Goal: Task Accomplishment & Management: Manage account settings

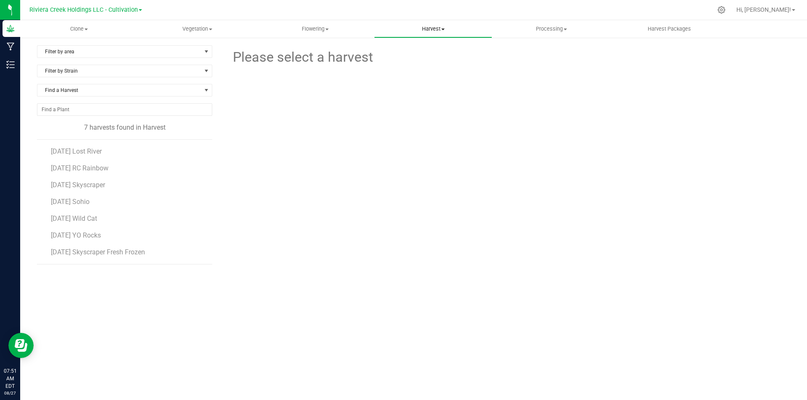
click at [433, 31] on span "Harvest" at bounding box center [432, 29] width 117 height 8
click at [399, 49] on span "Harvests" at bounding box center [397, 50] width 47 height 7
click at [103, 154] on span "2025-08-18 Lost River" at bounding box center [77, 151] width 52 height 8
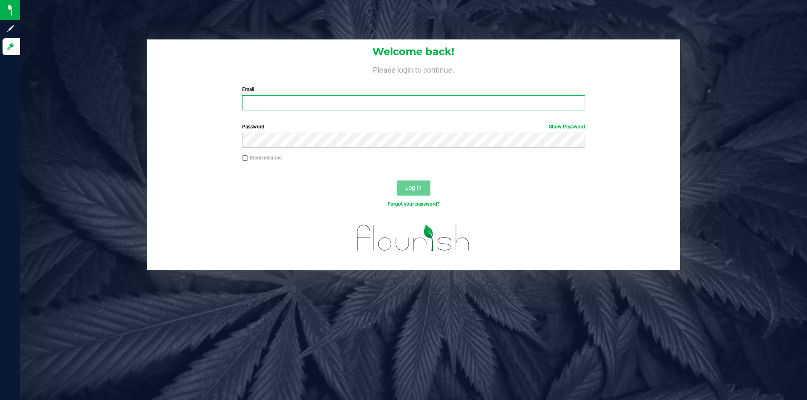
click at [435, 105] on input "Email" at bounding box center [413, 102] width 342 height 15
type input "cwalker@rivieracreek.com"
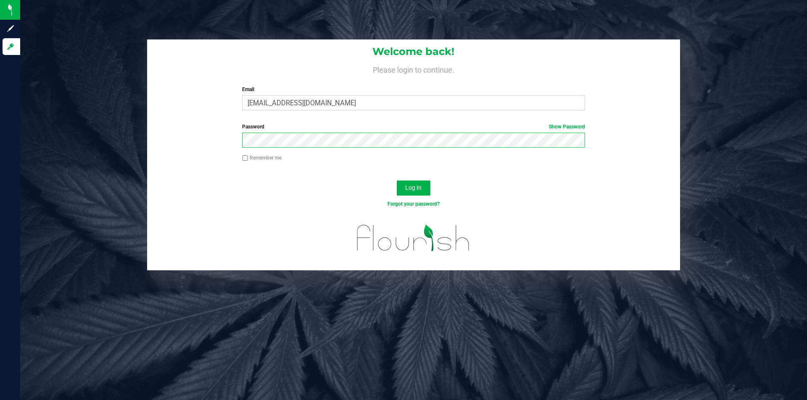
click at [397, 181] on button "Log In" at bounding box center [414, 188] width 34 height 15
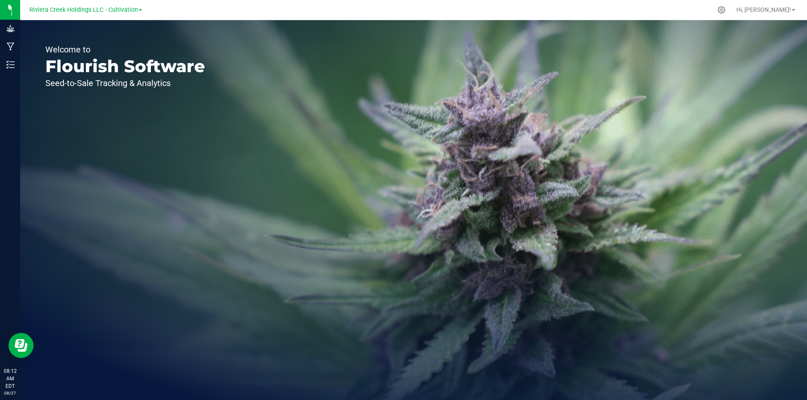
click at [123, 8] on span "Riviera Creek Holdings LLC - Cultivation" at bounding box center [83, 9] width 108 height 7
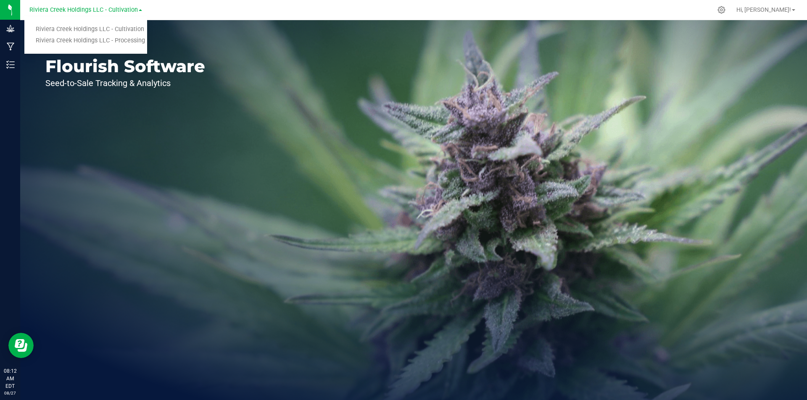
click at [123, 8] on span "Riviera Creek Holdings LLC - Cultivation" at bounding box center [83, 9] width 108 height 7
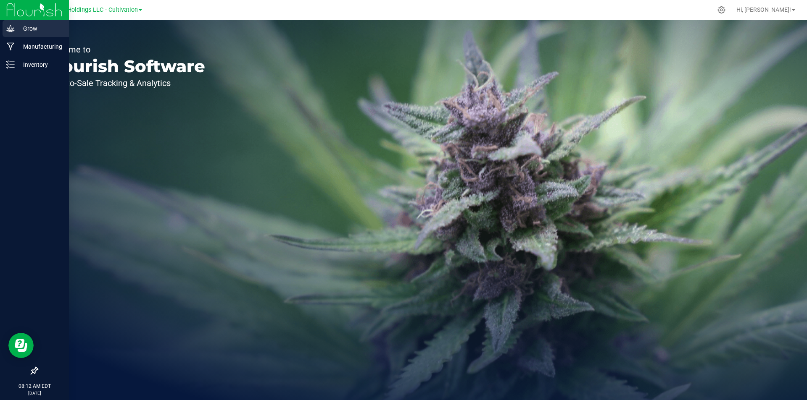
click at [8, 28] on icon at bounding box center [10, 28] width 8 height 8
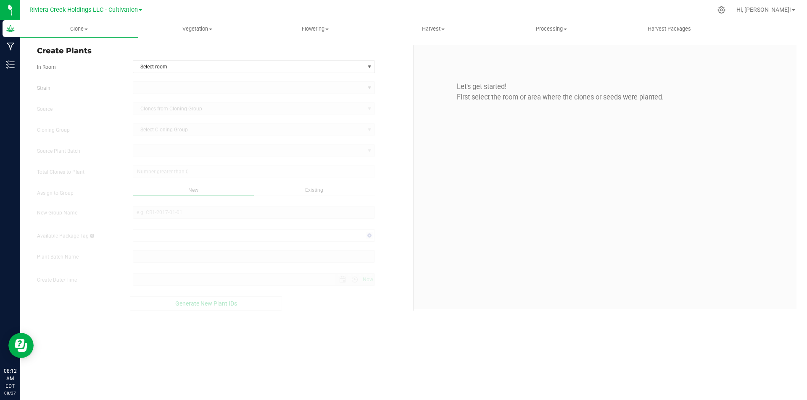
type input "8/27/2025 8:12 AM"
click at [434, 28] on span "Harvest" at bounding box center [432, 29] width 117 height 8
click at [427, 52] on li "Harvests" at bounding box center [433, 51] width 118 height 10
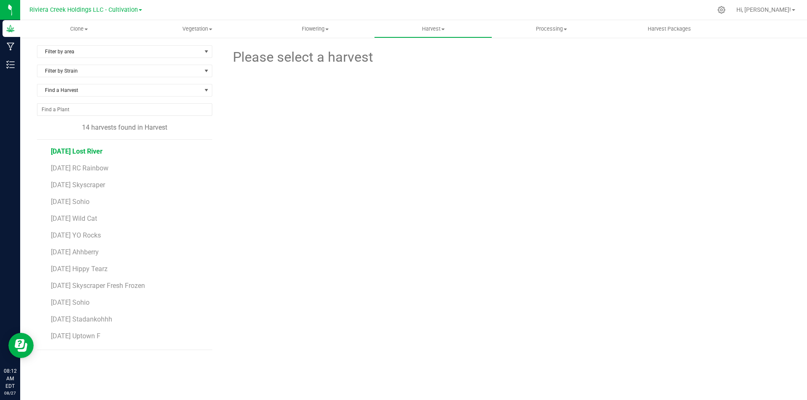
click at [103, 151] on span "2025-08-18 Lost River" at bounding box center [77, 151] width 52 height 8
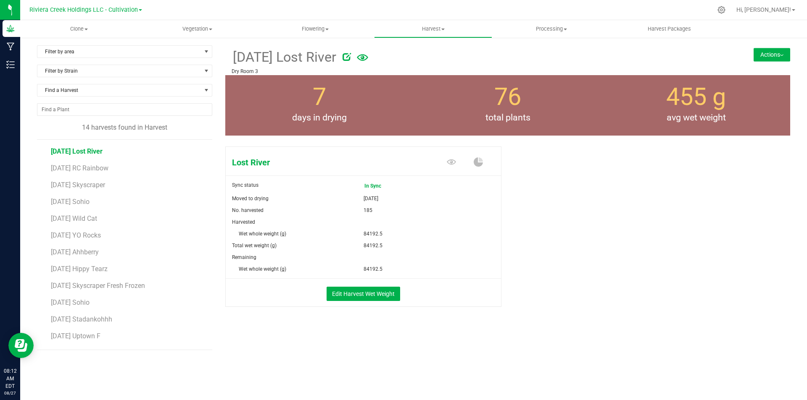
click at [763, 53] on button "Actions" at bounding box center [771, 54] width 37 height 13
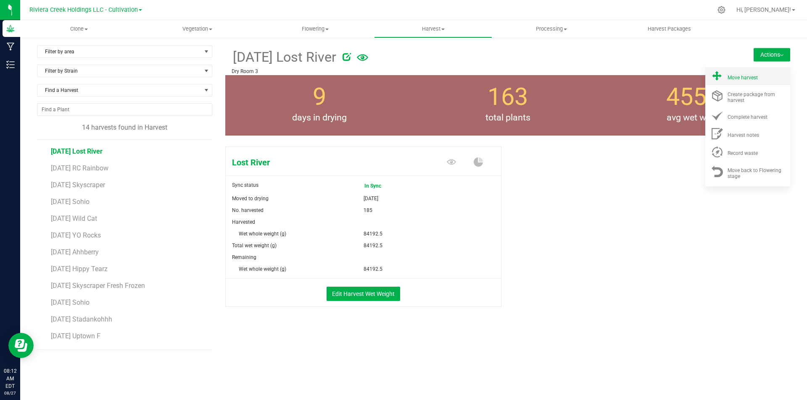
click at [735, 84] on li "Move harvest" at bounding box center [747, 76] width 85 height 18
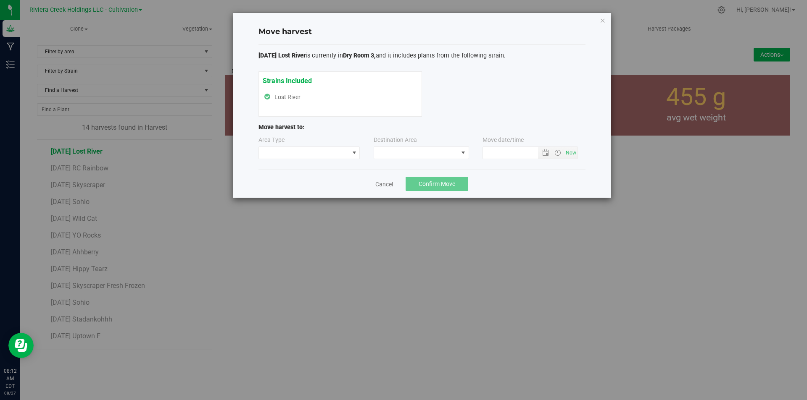
type input "8/27/2025 8:12 AM"
click at [355, 151] on span at bounding box center [354, 153] width 7 height 7
click at [309, 180] on li "Processing" at bounding box center [309, 183] width 101 height 14
click at [402, 158] on span at bounding box center [416, 153] width 84 height 12
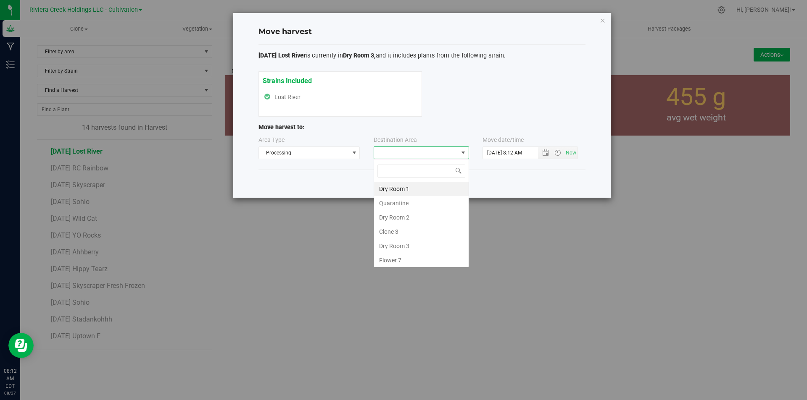
scroll to position [13, 95]
click at [399, 247] on li "Dry Room 3" at bounding box center [421, 246] width 95 height 14
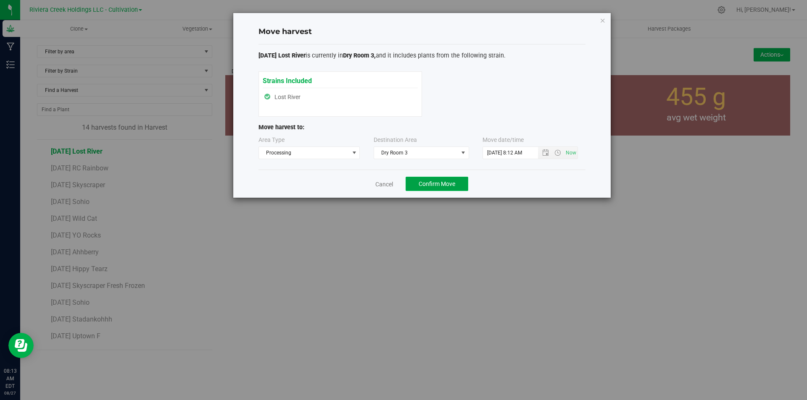
click at [451, 184] on span "Confirm Move" at bounding box center [436, 184] width 37 height 7
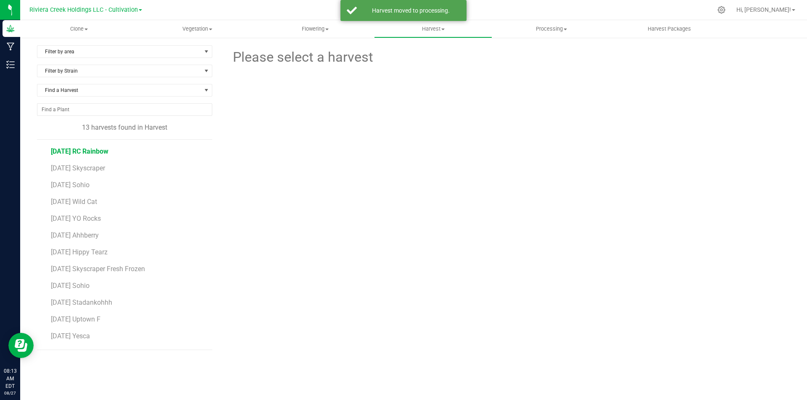
click at [108, 152] on span "2025-08-18 RC Rainbow" at bounding box center [80, 151] width 58 height 8
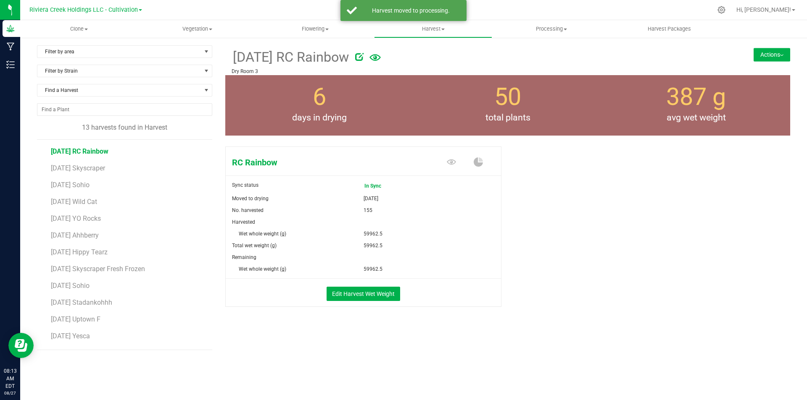
click at [766, 53] on button "Actions" at bounding box center [771, 54] width 37 height 13
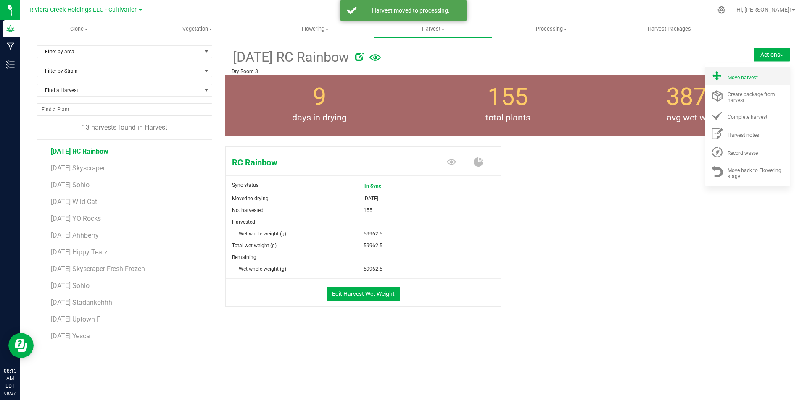
click at [744, 79] on span "Move harvest" at bounding box center [742, 78] width 30 height 6
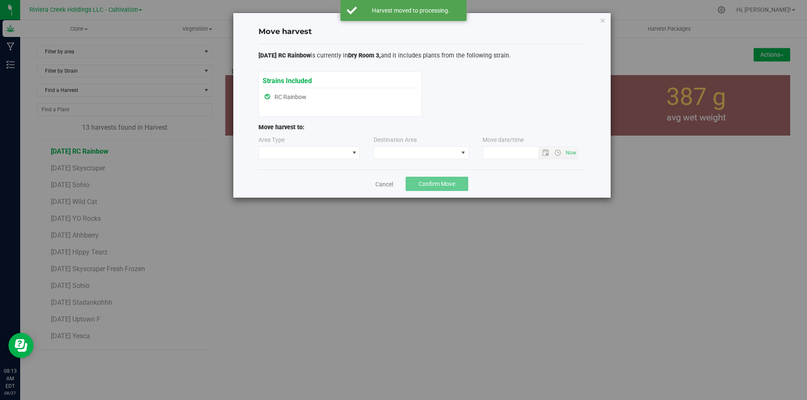
type input "8/27/2025 8:13 AM"
click at [348, 150] on span at bounding box center [304, 153] width 90 height 12
click at [286, 184] on li "Processing" at bounding box center [309, 183] width 101 height 14
click at [424, 157] on span at bounding box center [416, 153] width 84 height 12
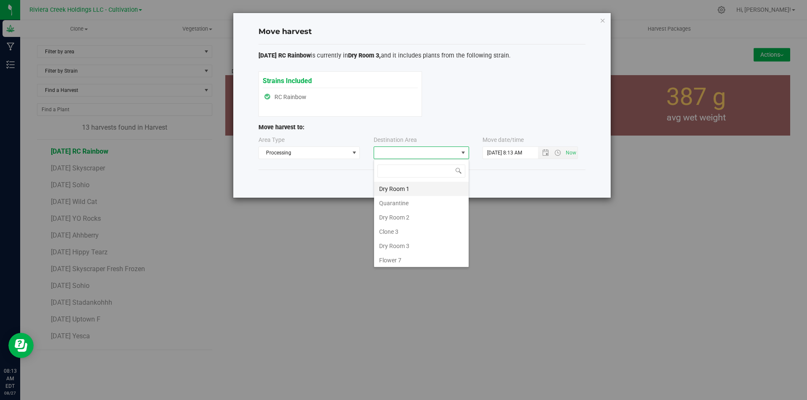
scroll to position [13, 95]
click at [403, 242] on li "Dry Room 3" at bounding box center [421, 246] width 95 height 14
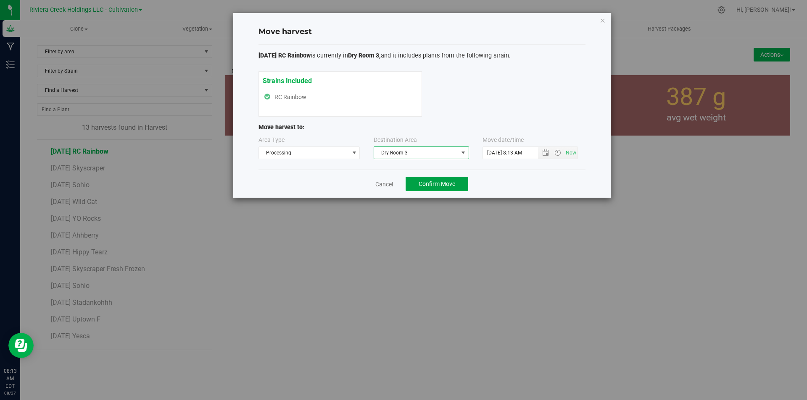
click at [427, 182] on span "Confirm Move" at bounding box center [436, 184] width 37 height 7
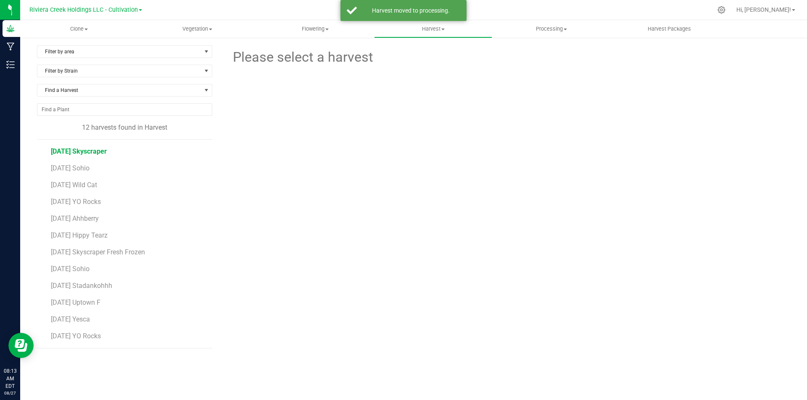
click at [107, 154] on span "2025-08-18 Skyscraper" at bounding box center [79, 151] width 56 height 8
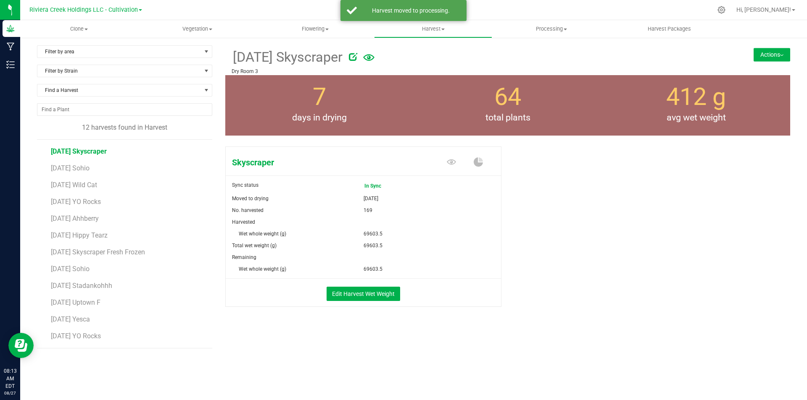
click at [778, 54] on button "Actions" at bounding box center [771, 54] width 37 height 13
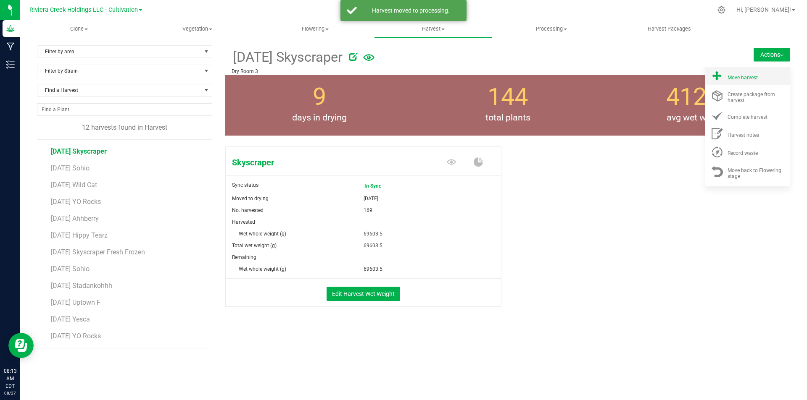
click at [728, 76] on span "Move harvest" at bounding box center [742, 78] width 30 height 6
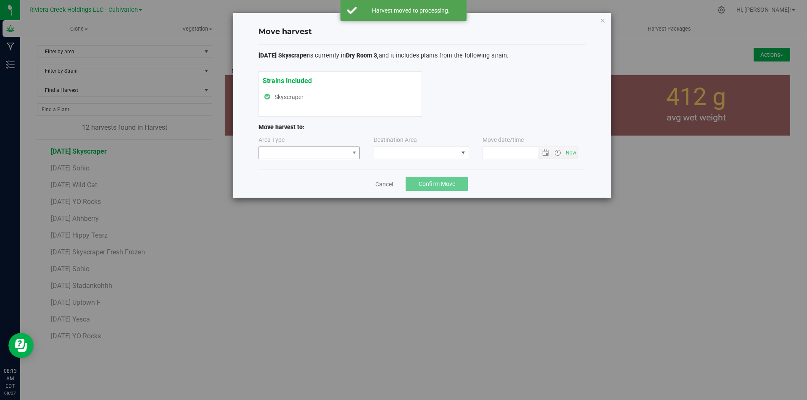
type input "8/27/2025 8:13 AM"
click at [313, 153] on span at bounding box center [304, 153] width 90 height 12
click at [301, 179] on li "Processing" at bounding box center [309, 183] width 101 height 14
click at [423, 155] on span at bounding box center [416, 153] width 84 height 12
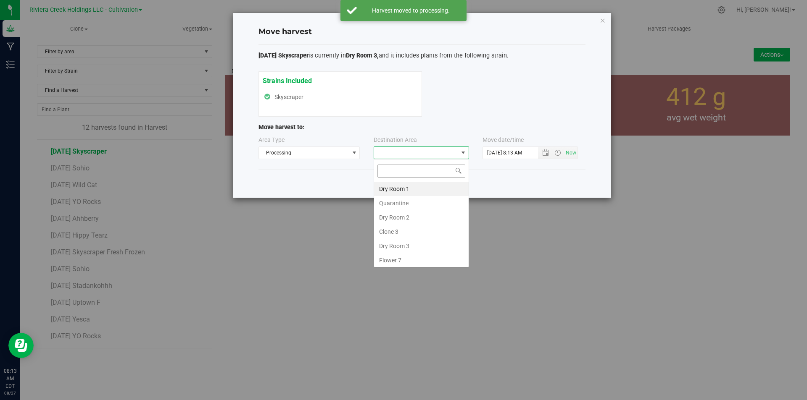
scroll to position [13, 95]
click at [401, 247] on li "Dry Room 3" at bounding box center [421, 246] width 95 height 14
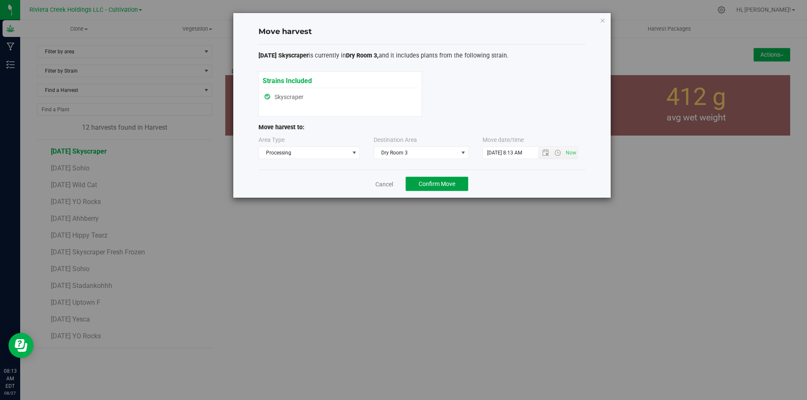
click at [436, 182] on span "Confirm Move" at bounding box center [436, 184] width 37 height 7
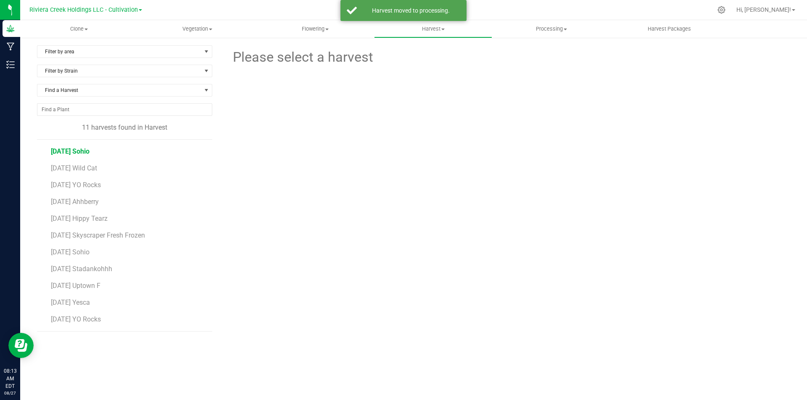
click at [89, 154] on span "2025-08-18 Sohio" at bounding box center [70, 151] width 39 height 8
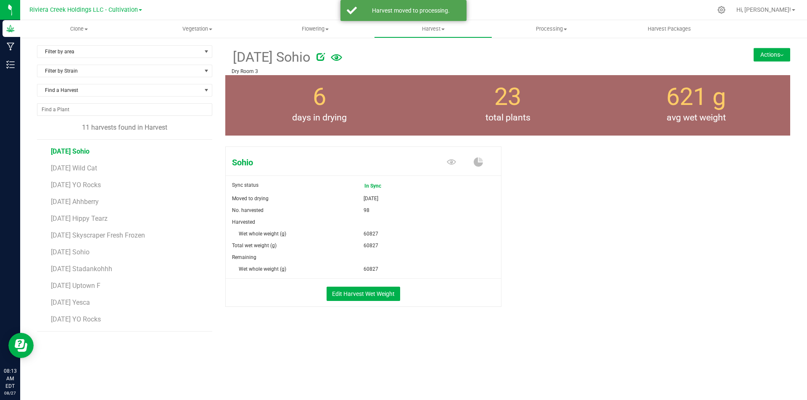
click at [771, 54] on button "Actions" at bounding box center [771, 54] width 37 height 13
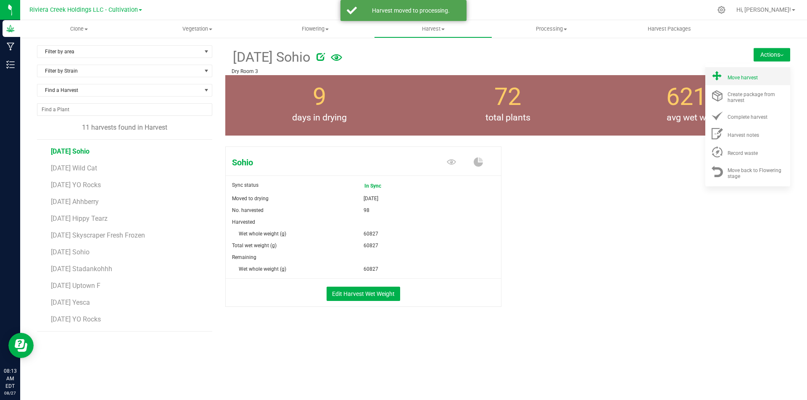
click at [753, 74] on div "Move harvest" at bounding box center [755, 76] width 57 height 9
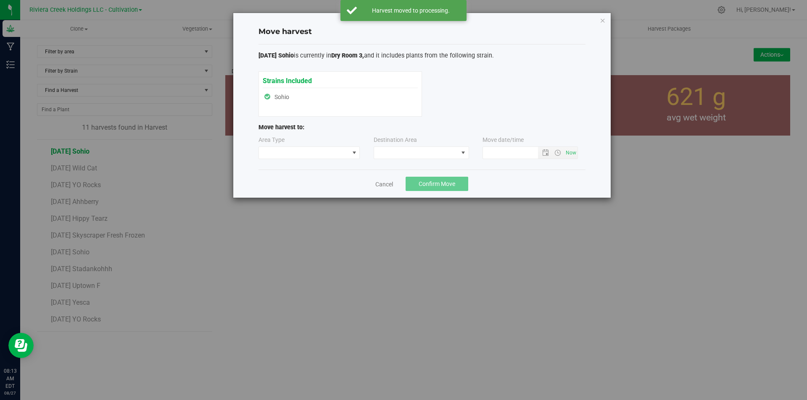
type input "8/27/2025 8:13 AM"
click at [334, 152] on span at bounding box center [304, 153] width 90 height 12
click at [300, 185] on li "Processing" at bounding box center [309, 183] width 101 height 14
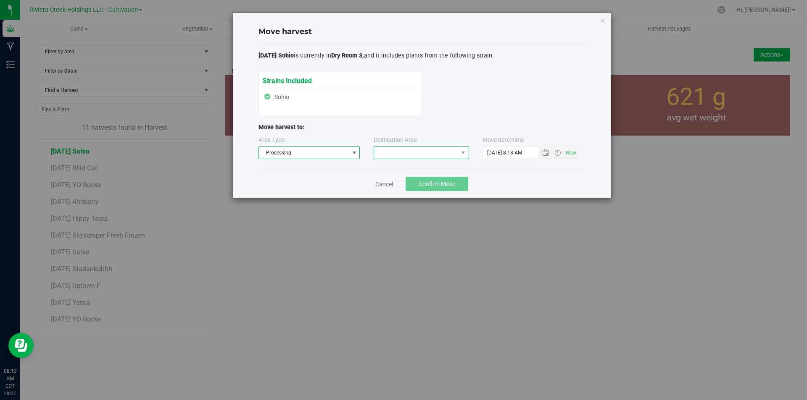
click at [403, 154] on span at bounding box center [416, 153] width 84 height 12
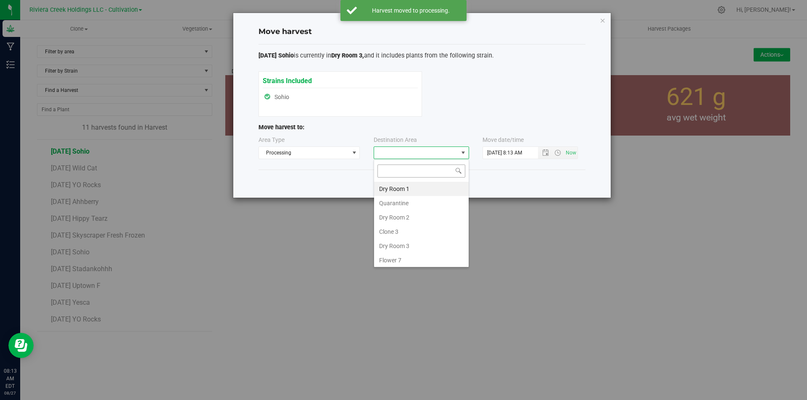
scroll to position [13, 95]
click at [401, 245] on li "Dry Room 3" at bounding box center [421, 246] width 95 height 14
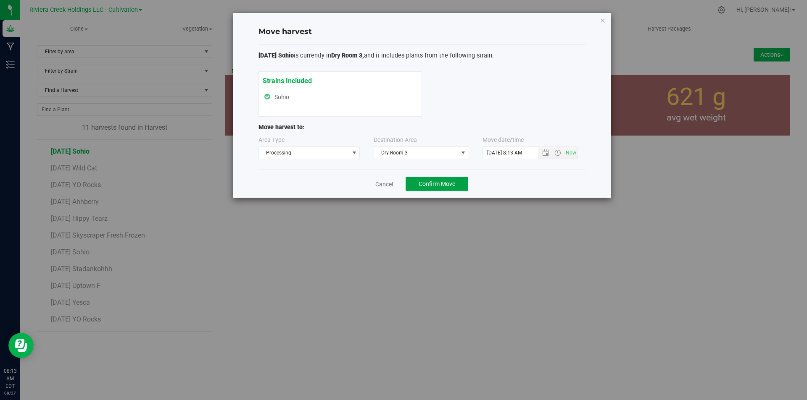
click at [430, 185] on span "Confirm Move" at bounding box center [436, 184] width 37 height 7
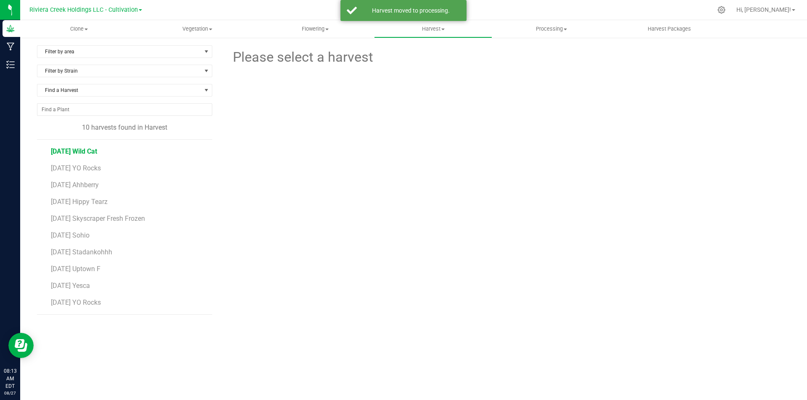
click at [97, 153] on span "2025-08-18 Wild Cat" at bounding box center [74, 151] width 46 height 8
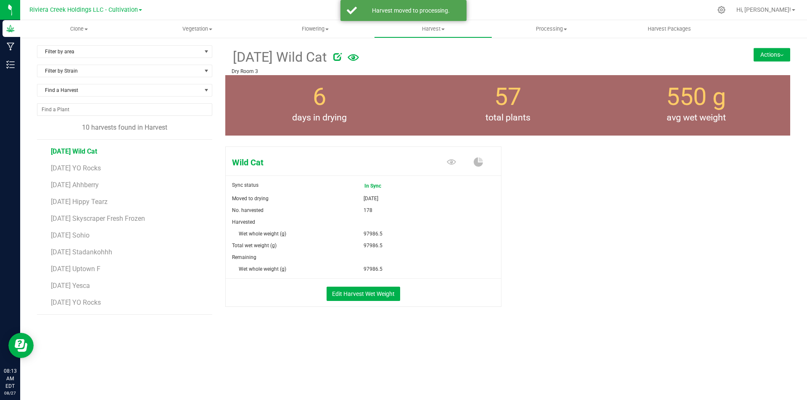
click at [766, 56] on button "Actions" at bounding box center [771, 54] width 37 height 13
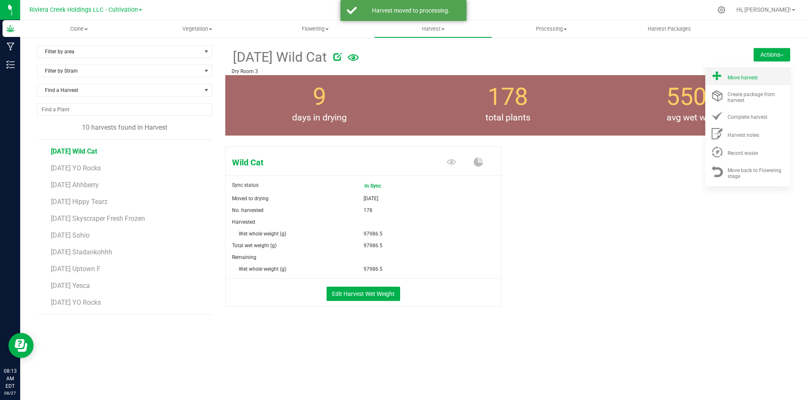
click at [747, 74] on div "Move harvest" at bounding box center [755, 76] width 57 height 9
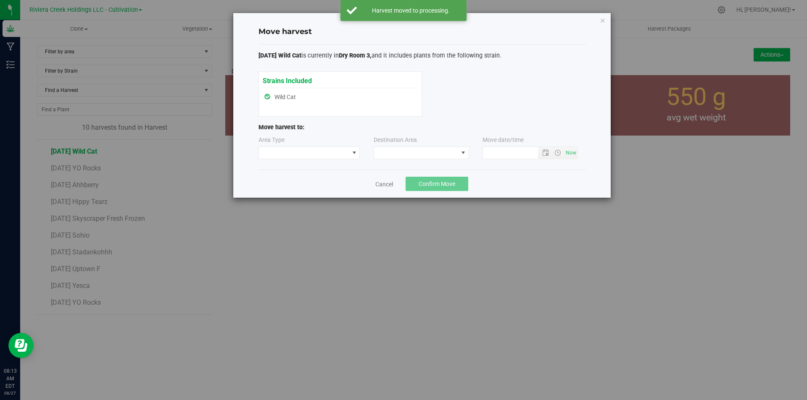
type input "8/27/2025 8:13 AM"
click at [340, 154] on span at bounding box center [304, 153] width 90 height 12
click at [314, 187] on li "Processing" at bounding box center [309, 183] width 101 height 14
click at [410, 150] on span at bounding box center [416, 153] width 84 height 12
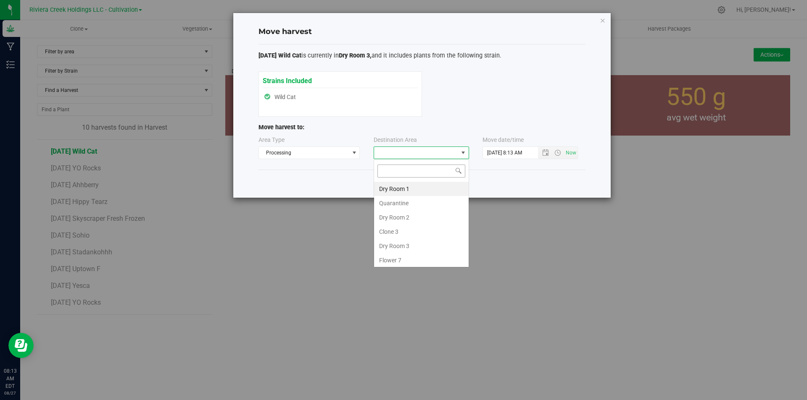
scroll to position [13, 95]
click at [397, 247] on li "Dry Room 3" at bounding box center [421, 246] width 95 height 14
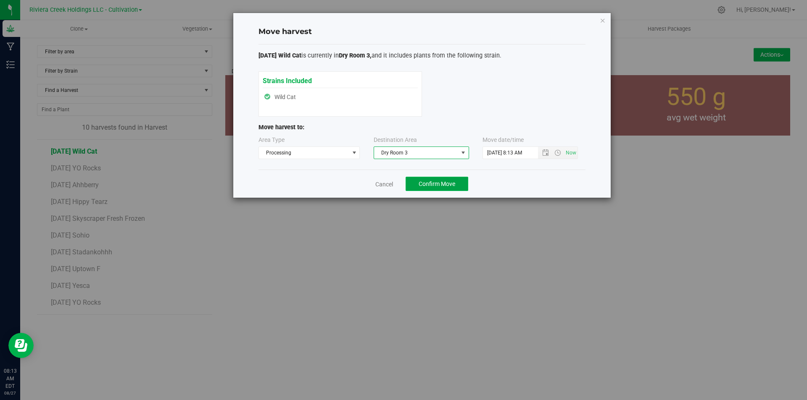
click at [421, 191] on button "Confirm Move" at bounding box center [436, 184] width 63 height 14
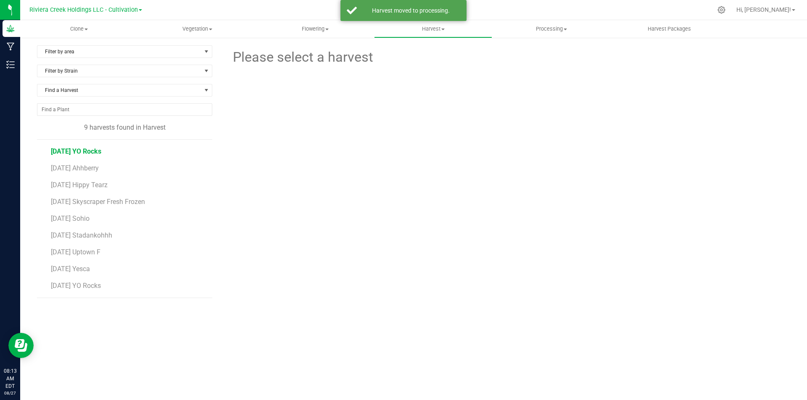
click at [100, 150] on span "2025-08-18 YO Rocks" at bounding box center [76, 151] width 50 height 8
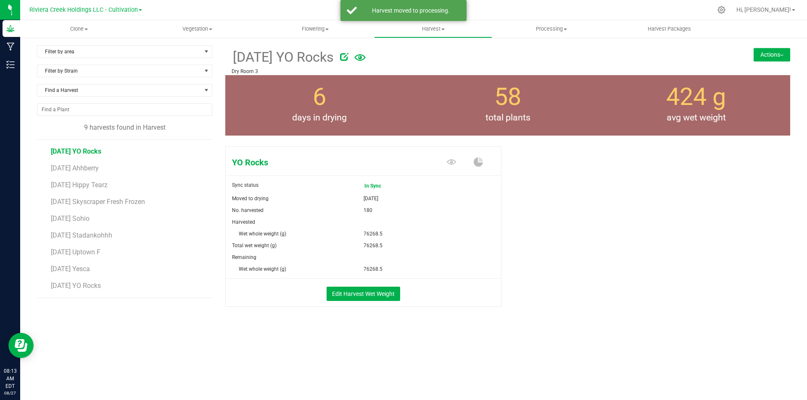
click at [788, 58] on button "Actions" at bounding box center [771, 54] width 37 height 13
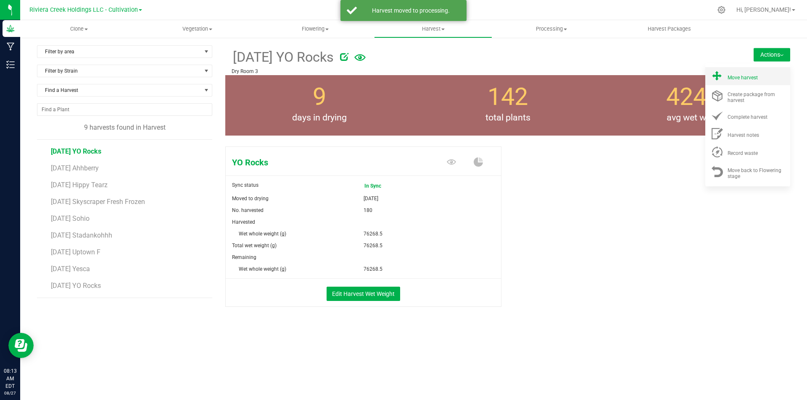
click at [740, 79] on span "Move harvest" at bounding box center [742, 78] width 30 height 6
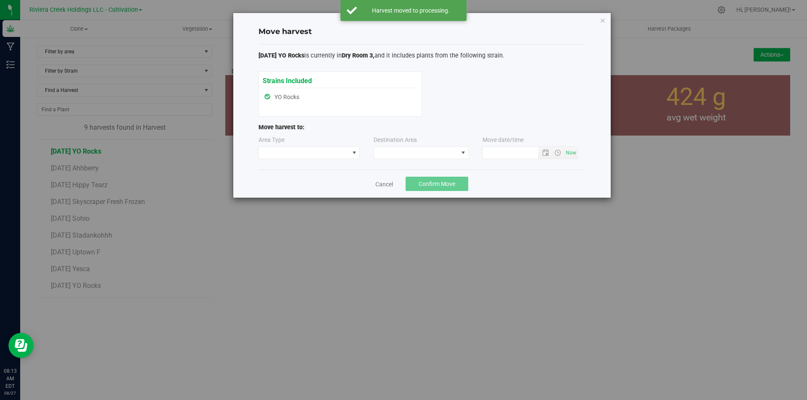
type input "8/27/2025 8:13 AM"
drag, startPoint x: 344, startPoint y: 150, endPoint x: 342, endPoint y: 157, distance: 6.5
click at [344, 153] on span at bounding box center [304, 153] width 90 height 12
click at [323, 181] on li "Processing" at bounding box center [309, 183] width 101 height 14
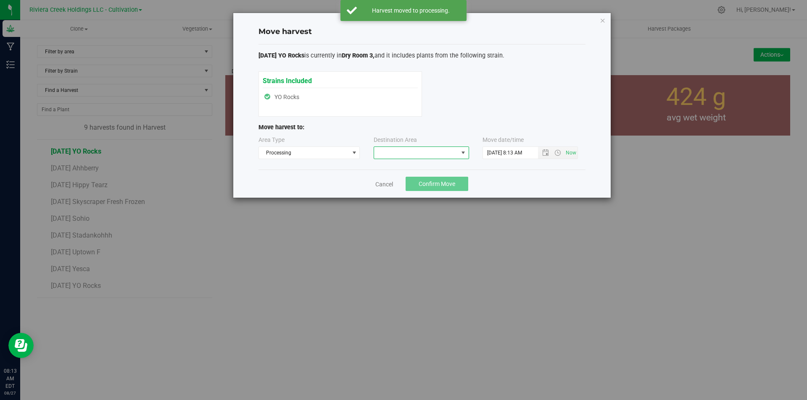
click at [393, 155] on span at bounding box center [416, 153] width 84 height 12
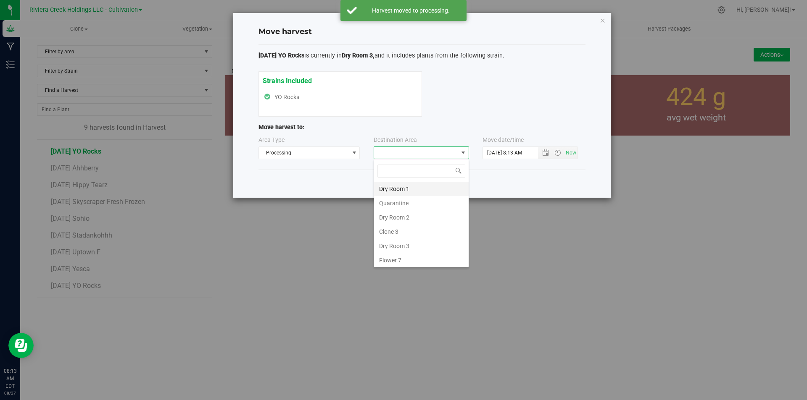
scroll to position [13, 95]
click at [385, 246] on li "Dry Room 3" at bounding box center [421, 246] width 95 height 14
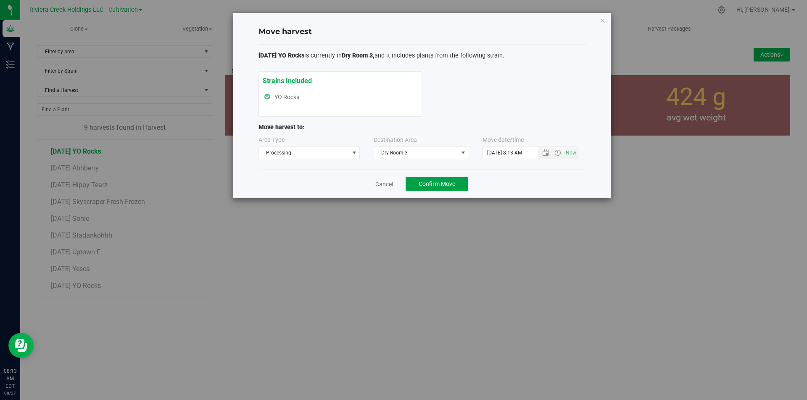
click at [423, 182] on span "Confirm Move" at bounding box center [436, 184] width 37 height 7
